Goal: Information Seeking & Learning: Find specific fact

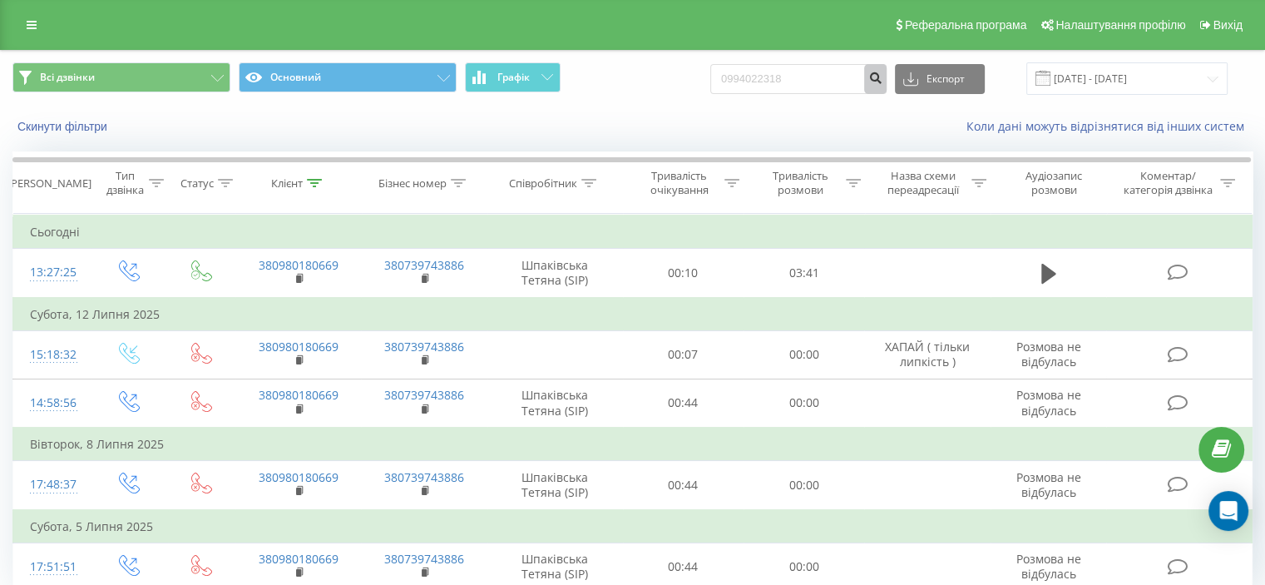
type input "0994022318"
click at [882, 80] on icon "submit" at bounding box center [875, 76] width 14 height 10
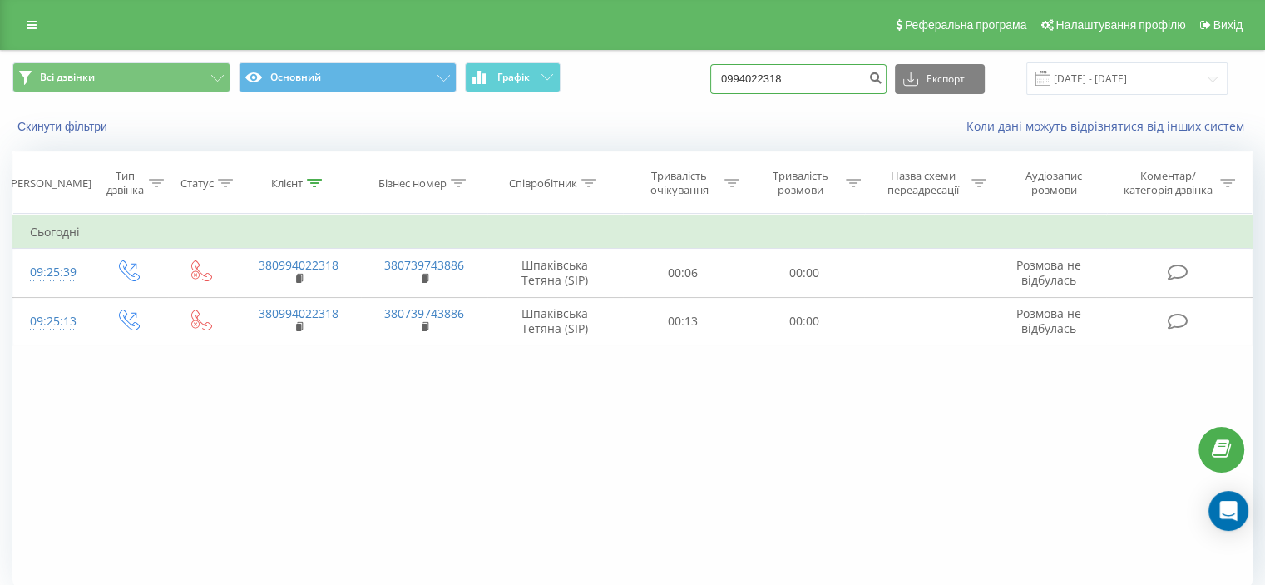
drag, startPoint x: 844, startPoint y: 78, endPoint x: 397, endPoint y: 55, distance: 448.0
click at [409, 52] on div "Всі дзвінки Основний Графік 0994022318 Експорт .csv .xls .xlsx [DATE] - [DATE]" at bounding box center [632, 79] width 1263 height 56
paste input "0676017513"
type input "0676017513"
click at [882, 72] on icon "submit" at bounding box center [875, 76] width 14 height 10
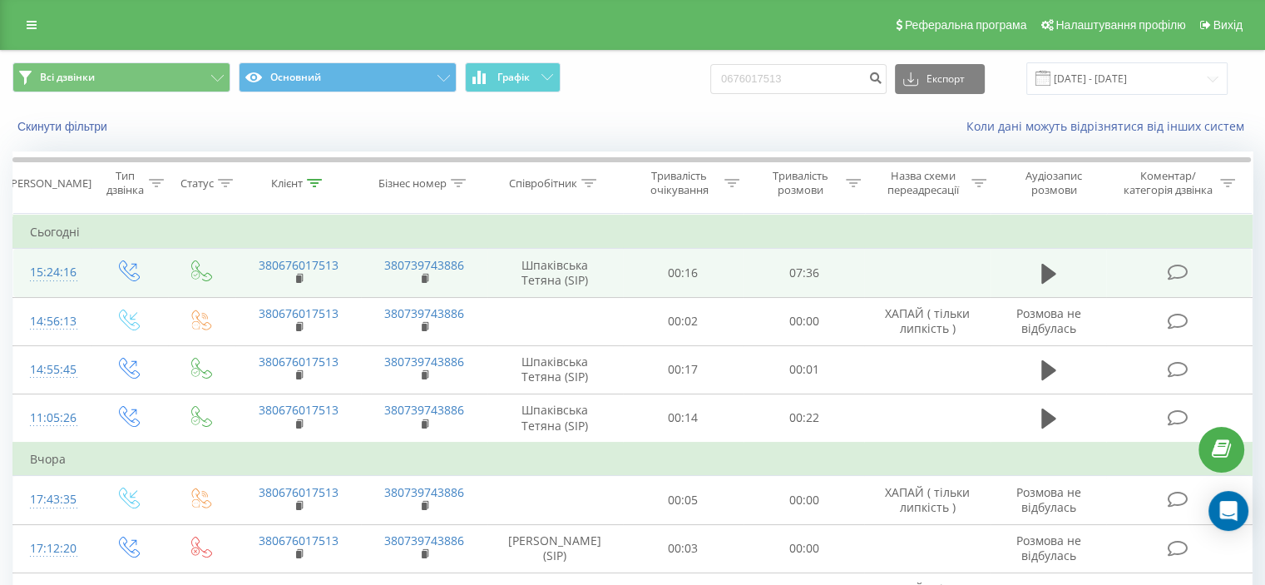
click at [1180, 266] on icon at bounding box center [1177, 272] width 21 height 17
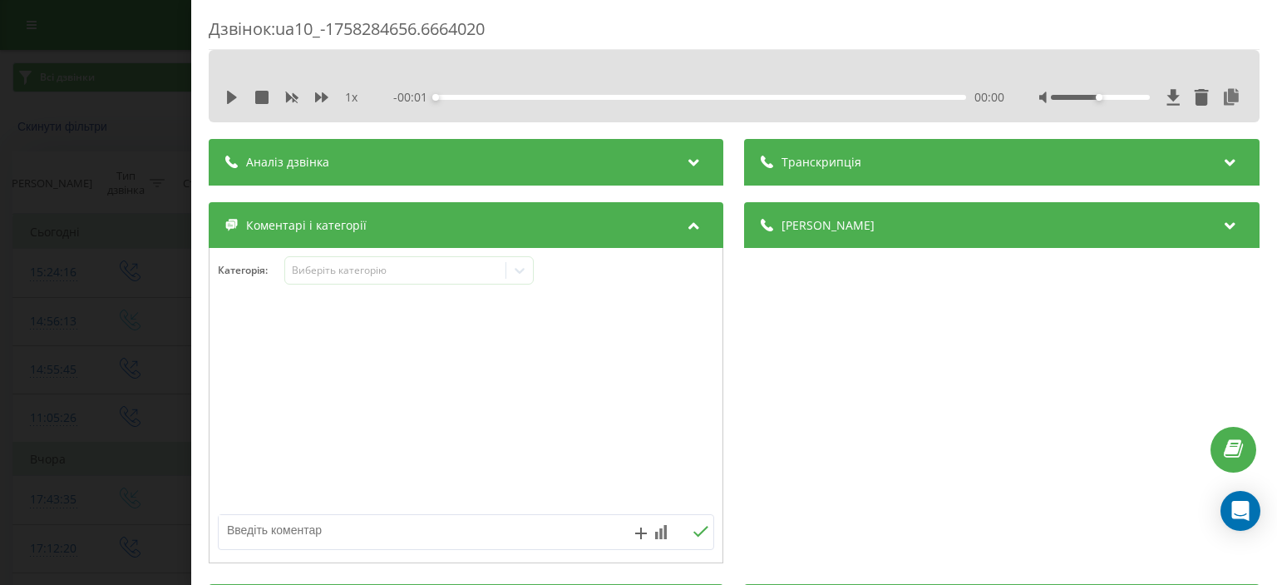
click at [1217, 85] on div "1 x - 00:01 00:00 00:00" at bounding box center [734, 97] width 1026 height 25
click at [1222, 90] on icon at bounding box center [1232, 97] width 20 height 17
